Goal: Entertainment & Leisure: Consume media (video, audio)

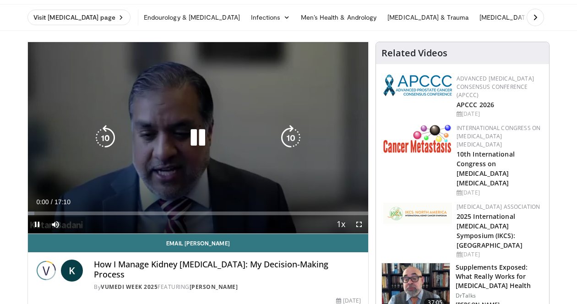
scroll to position [29, 0]
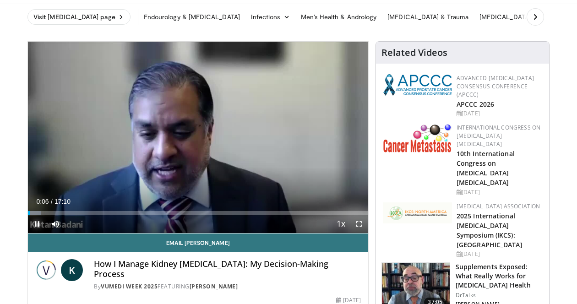
click at [38, 223] on span "Video Player" at bounding box center [37, 224] width 18 height 18
click at [357, 223] on span "Video Player" at bounding box center [359, 224] width 18 height 18
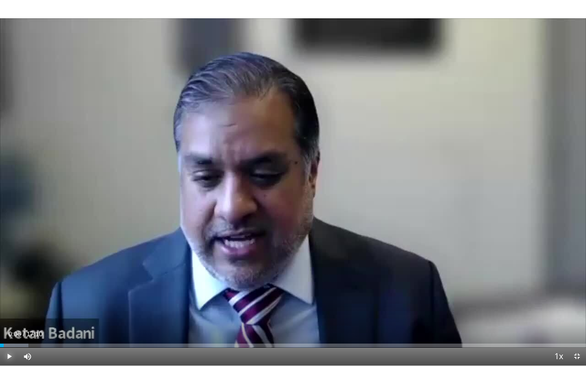
click at [13, 304] on span "Video Player" at bounding box center [9, 357] width 18 height 18
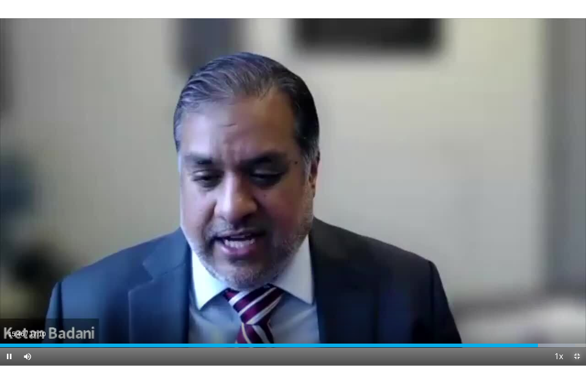
click at [575, 304] on span "Video Player" at bounding box center [577, 357] width 18 height 18
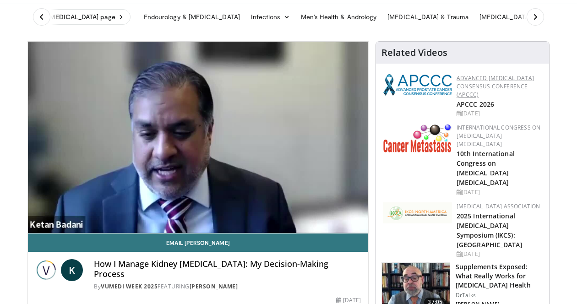
click at [483, 79] on link "Advanced [MEDICAL_DATA] Consensus Conference (APCCC)" at bounding box center [495, 86] width 77 height 24
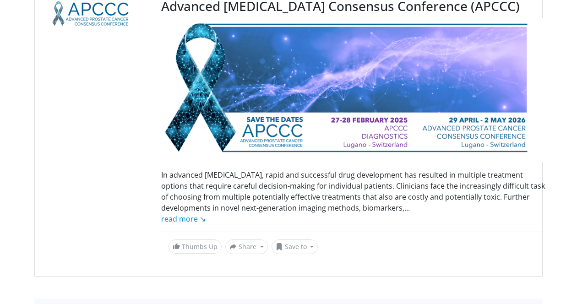
scroll to position [31, 0]
